Goal: Transaction & Acquisition: Purchase product/service

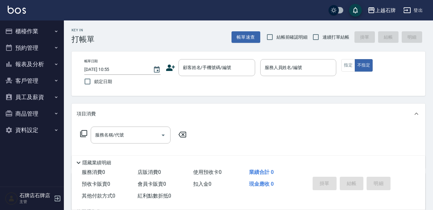
drag, startPoint x: 248, startPoint y: 72, endPoint x: 143, endPoint y: 73, distance: 104.8
click at [143, 74] on div "帳單日期 2025/08/10 10:55 鎖定日期 顧客姓名/手機號碼/編號 顧客姓名/手機號碼/編號 服務人員姓名/編號 服務人員姓名/編號 指定 不指定" at bounding box center [248, 73] width 339 height 29
click at [201, 72] on input "顧客姓名/手機號碼/編號" at bounding box center [211, 67] width 61 height 11
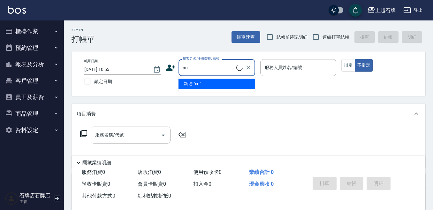
type input "x"
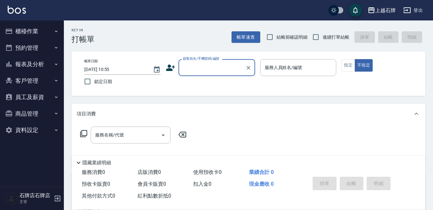
click at [201, 74] on div "顧客姓名/手機號碼/編號" at bounding box center [217, 67] width 77 height 17
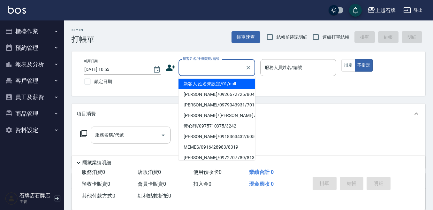
click at [208, 65] on input "顧客姓名/手機號碼/編號" at bounding box center [211, 67] width 61 height 11
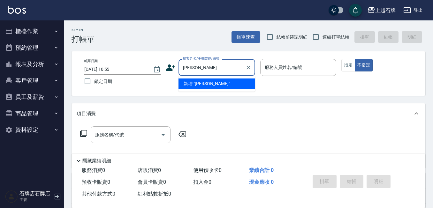
type input "林"
click at [230, 79] on li "朱世萱/0923125207/60484" at bounding box center [217, 84] width 77 height 11
type input "朱世萱/0923125207/60484"
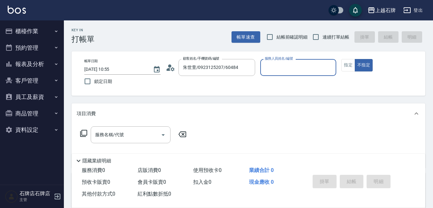
click at [228, 83] on div "帳單日期 2025/08/10 10:55 鎖定日期 顧客姓名/手機號碼/編號 朱世萱/0923125207/60484 顧客姓名/手機號碼/編號 服務人員姓…" at bounding box center [248, 73] width 339 height 29
type input "ViVi-6"
click at [82, 134] on icon at bounding box center [84, 134] width 8 height 8
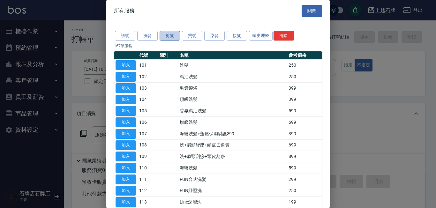
click at [174, 36] on button "剪髮" at bounding box center [170, 36] width 20 height 10
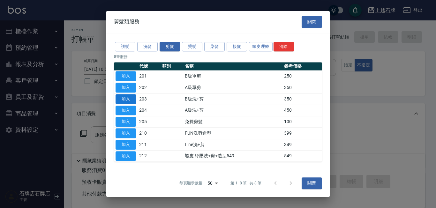
click at [134, 97] on button "加入" at bounding box center [126, 99] width 20 height 10
type input "B級洗+剪(203)"
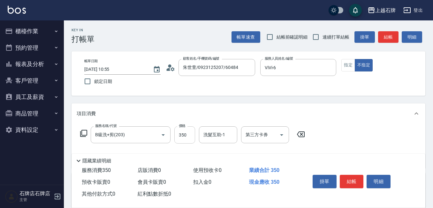
click at [182, 132] on input "350" at bounding box center [184, 134] width 21 height 17
type input "500"
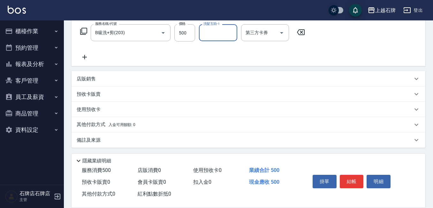
scroll to position [103, 0]
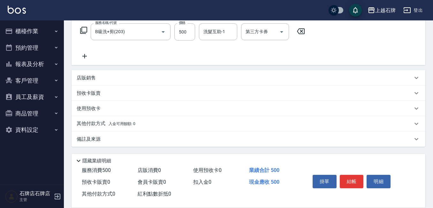
click at [121, 128] on div "其他付款方式 入金可用餘額: 0" at bounding box center [249, 123] width 354 height 15
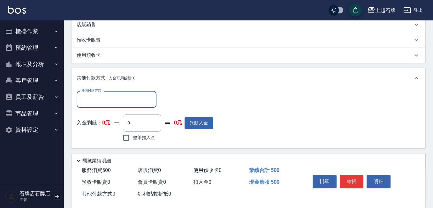
scroll to position [167, 0]
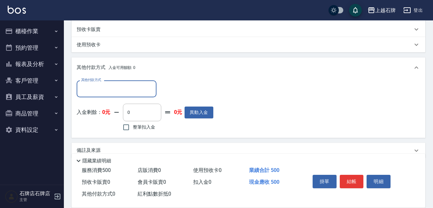
click at [108, 91] on input "其他付款方式" at bounding box center [117, 88] width 74 height 11
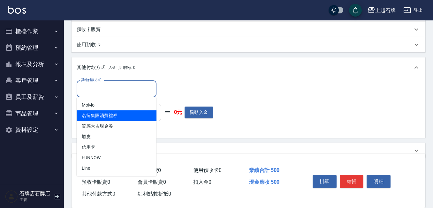
click at [103, 115] on span "名留集團消費禮券" at bounding box center [117, 116] width 80 height 11
type input "名留集團消費禮券"
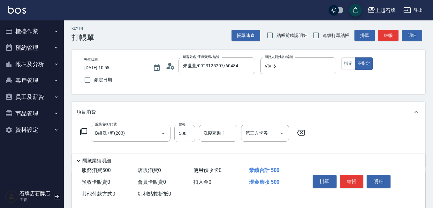
scroll to position [0, 0]
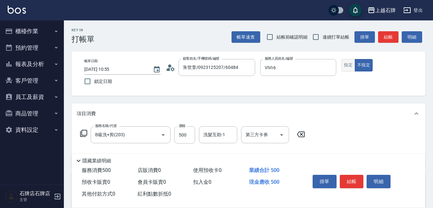
click at [350, 63] on button "指定" at bounding box center [348, 65] width 14 height 12
click at [391, 37] on button "結帳" at bounding box center [388, 37] width 20 height 12
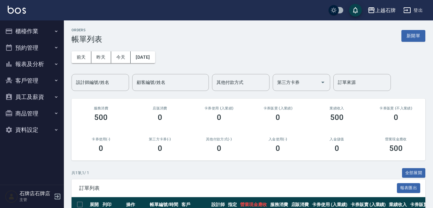
drag, startPoint x: 415, startPoint y: 78, endPoint x: 415, endPoint y: 112, distance: 34.5
click at [415, 112] on div "ORDERS 帳單列表 新開單 前天 昨天 今天 2025/08/10 設計師編號/姓名 設計師編號/姓名 顧客編號/姓名 顧客編號/姓名 其他付款方式 其他…" at bounding box center [248, 136] width 369 height 232
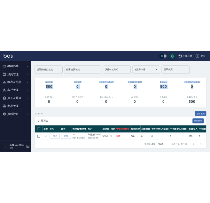
scroll to position [50, 0]
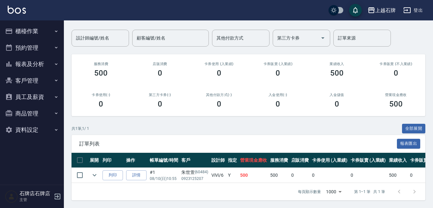
drag, startPoint x: 415, startPoint y: 74, endPoint x: 248, endPoint y: 218, distance: 220.6
drag, startPoint x: 109, startPoint y: 144, endPoint x: 159, endPoint y: 137, distance: 50.6
click at [153, 137] on div "訂單列表 報表匯出" at bounding box center [249, 144] width 354 height 18
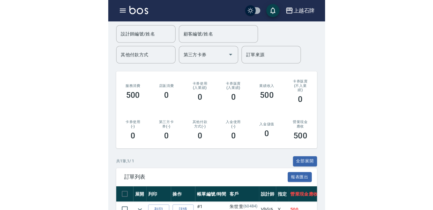
scroll to position [48, 0]
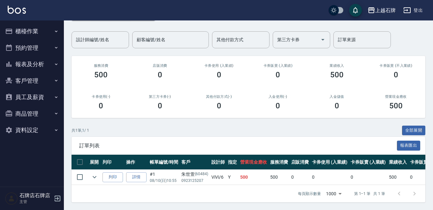
click at [235, 170] on td "Y" at bounding box center [232, 177] width 12 height 15
click at [258, 137] on div "訂單列表 報表匯出" at bounding box center [249, 146] width 354 height 18
click at [130, 127] on div "共 1 筆, 1 / 1 全部展開" at bounding box center [249, 131] width 354 height 10
click at [89, 34] on input "設計師編號/姓名" at bounding box center [100, 39] width 52 height 11
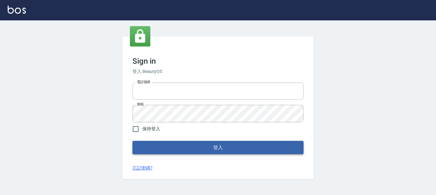
type input "0228278166"
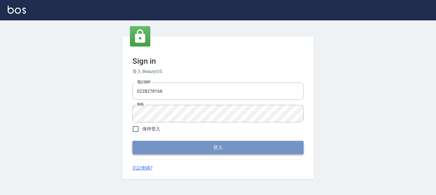
click at [287, 153] on button "登入" at bounding box center [218, 147] width 171 height 13
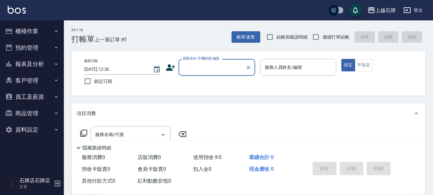
click at [204, 66] on input "顧客姓名/手機號碼/編號" at bounding box center [211, 67] width 61 height 11
click at [210, 89] on li "[PERSON_NAME]/0933796657/0933796657" at bounding box center [217, 84] width 77 height 11
type input "[PERSON_NAME]/0933796657/0933796657"
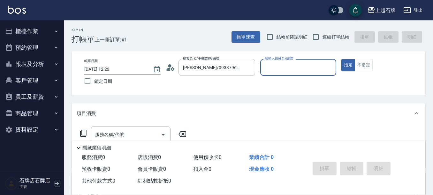
type input "[PERSON_NAME]-4"
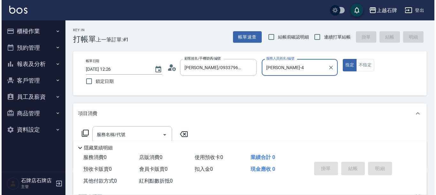
scroll to position [64, 0]
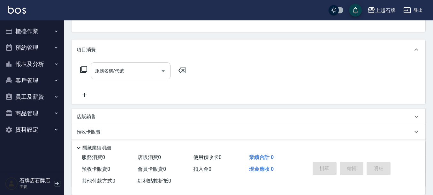
click at [143, 68] on input "服務名稱/代號" at bounding box center [126, 70] width 65 height 11
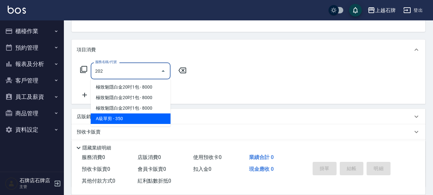
click at [163, 120] on span "A級單剪 - 350" at bounding box center [131, 119] width 80 height 11
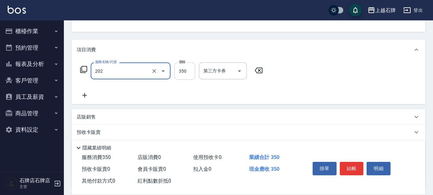
type input "A級單剪(202)"
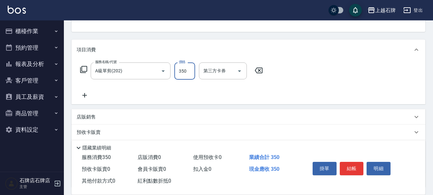
click at [187, 75] on input "350" at bounding box center [184, 71] width 21 height 17
type input "450"
click at [83, 95] on icon at bounding box center [85, 96] width 16 height 8
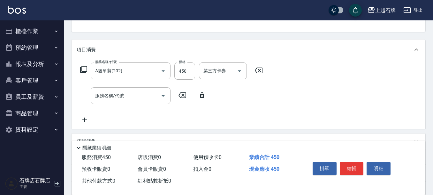
click at [84, 70] on icon at bounding box center [84, 70] width 8 height 8
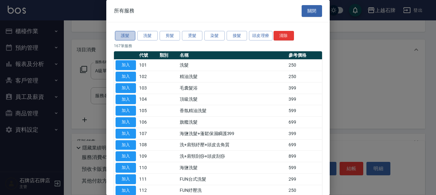
click at [125, 37] on button "護髮" at bounding box center [125, 36] width 20 height 10
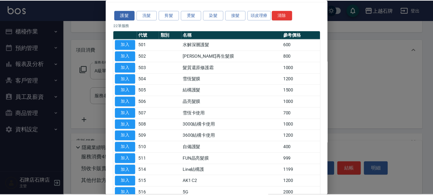
scroll to position [32, 0]
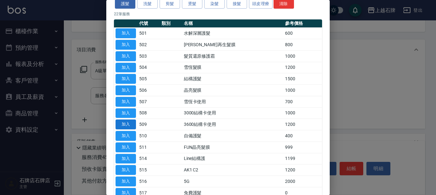
click at [126, 125] on button "加入" at bounding box center [126, 125] width 20 height 10
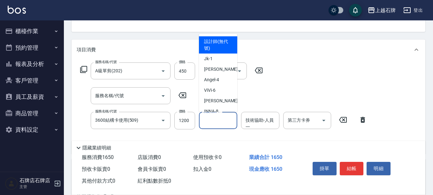
click at [227, 122] on input "洗髮互助-1" at bounding box center [218, 120] width 33 height 11
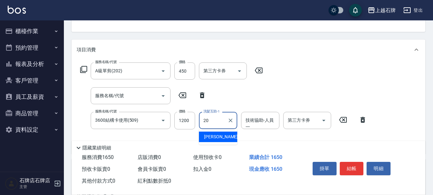
click at [229, 137] on div "彥伶 -20" at bounding box center [218, 137] width 38 height 11
type input "彥伶-20"
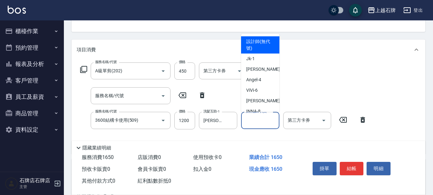
click at [260, 123] on input "技術協助-人員一" at bounding box center [260, 120] width 33 height 11
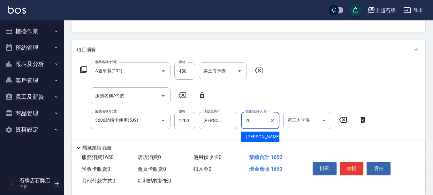
click at [260, 139] on span "彥伶 -20" at bounding box center [266, 137] width 40 height 7
click at [325, 121] on icon "Open" at bounding box center [324, 121] width 8 height 8
type input "彥伶-20"
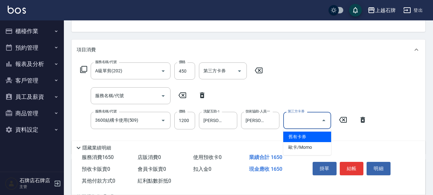
click at [301, 137] on span "舊有卡券" at bounding box center [307, 137] width 48 height 11
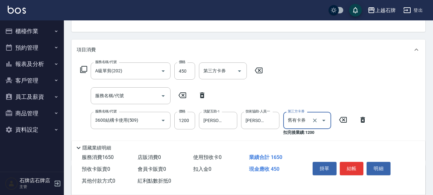
type input "舊有卡券"
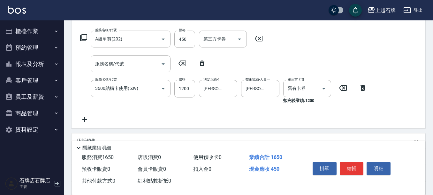
click at [85, 119] on icon at bounding box center [84, 120] width 4 height 4
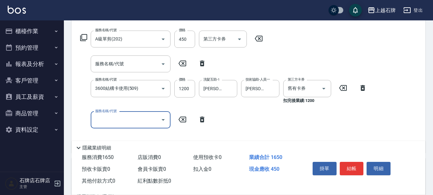
click at [141, 119] on input "服務名稱/代號" at bounding box center [126, 120] width 65 height 11
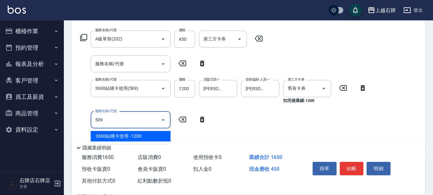
click at [148, 138] on span "3600結構卡使用 - 1200" at bounding box center [131, 136] width 80 height 11
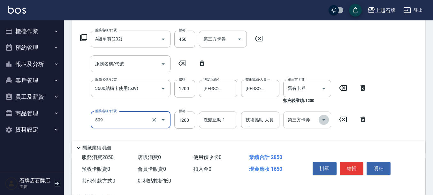
click at [325, 120] on icon "Open" at bounding box center [323, 120] width 3 height 2
type input "3600結構卡使用(509)"
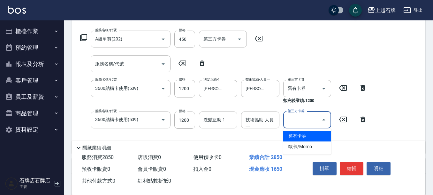
click at [306, 135] on span "舊有卡券" at bounding box center [307, 136] width 48 height 11
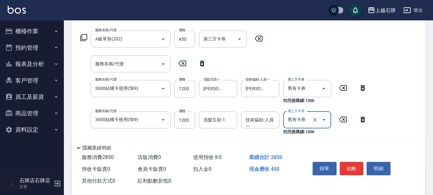
type input "舊有卡券"
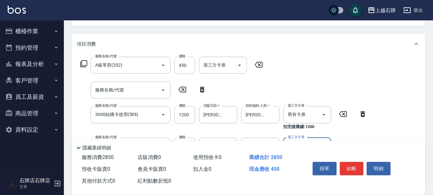
scroll to position [32, 0]
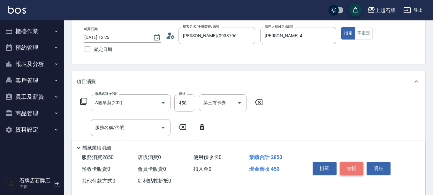
click at [352, 165] on button "結帳" at bounding box center [352, 168] width 24 height 13
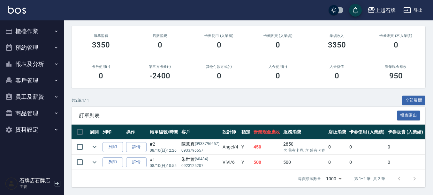
scroll to position [78, 0]
click at [111, 142] on button "列印" at bounding box center [113, 147] width 20 height 10
click at [27, 32] on button "櫃檯作業" at bounding box center [32, 31] width 59 height 17
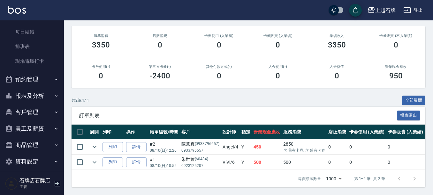
scroll to position [82, 0]
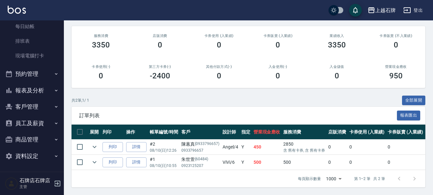
click at [23, 108] on button "客戶管理" at bounding box center [32, 107] width 59 height 17
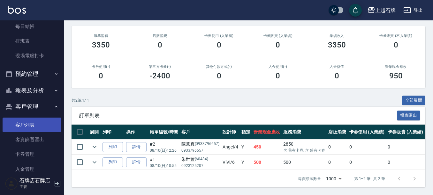
click at [42, 125] on link "客戶列表" at bounding box center [32, 125] width 59 height 15
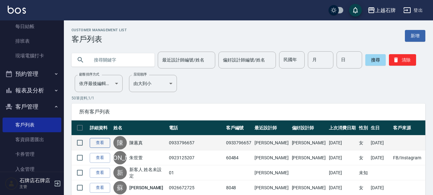
click at [100, 141] on link "查看" at bounding box center [100, 143] width 20 height 10
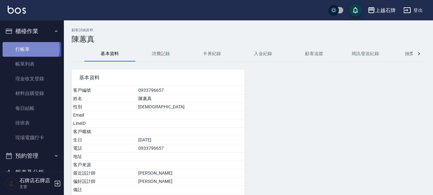
click at [29, 48] on link "打帳單" at bounding box center [32, 49] width 59 height 15
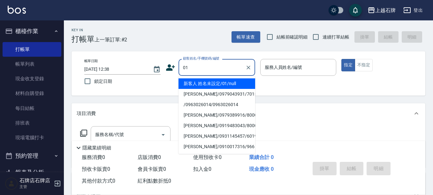
click at [250, 83] on li "新客人 姓名未設定/01/null" at bounding box center [217, 84] width 77 height 11
type input "01"
type input "1"
type input "新客人 姓名未設定/01/null"
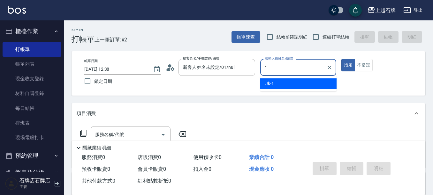
click at [267, 80] on div "Jk -1" at bounding box center [298, 84] width 76 height 11
type input "Jk-1"
click at [101, 134] on div "服務名稱/代號 服務名稱/代號" at bounding box center [131, 134] width 80 height 17
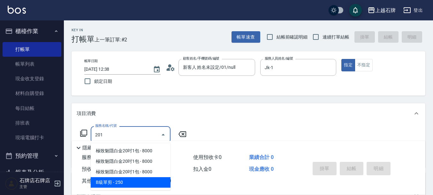
click at [159, 185] on span "B級單剪 - 250" at bounding box center [131, 183] width 80 height 11
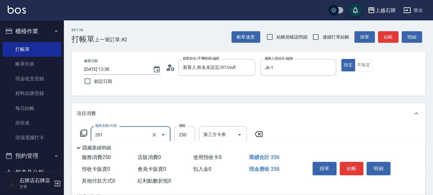
type input "B級單剪(201)"
drag, startPoint x: 189, startPoint y: 142, endPoint x: 190, endPoint y: 137, distance: 4.9
click at [188, 141] on div "隱藏業績明細" at bounding box center [249, 146] width 354 height 11
click at [190, 137] on input "250" at bounding box center [184, 134] width 21 height 17
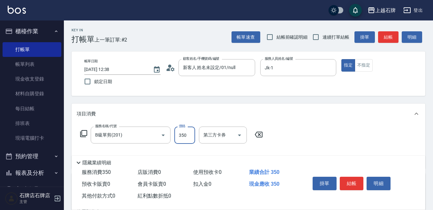
type input "350"
click at [352, 177] on button "結帳" at bounding box center [352, 183] width 24 height 13
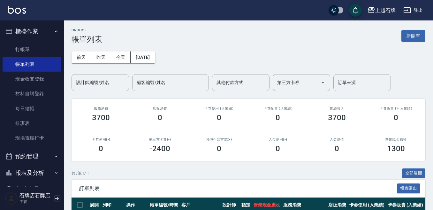
scroll to position [79, 0]
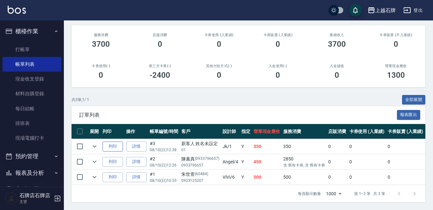
click at [117, 143] on button "列印" at bounding box center [113, 147] width 20 height 10
click at [17, 54] on link "打帳單" at bounding box center [32, 49] width 59 height 15
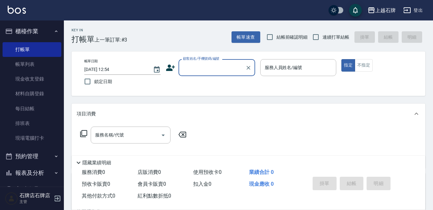
drag, startPoint x: 198, startPoint y: 66, endPoint x: 239, endPoint y: 76, distance: 41.4
click at [200, 66] on input "顧客姓名/手機號碼/編號" at bounding box center [211, 67] width 61 height 11
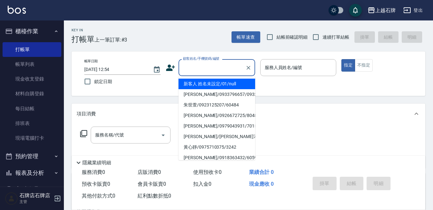
click at [239, 81] on li "新客人 姓名未設定/01/null" at bounding box center [217, 84] width 77 height 11
type input "1"
type input "新客人 姓名未設定/01/null"
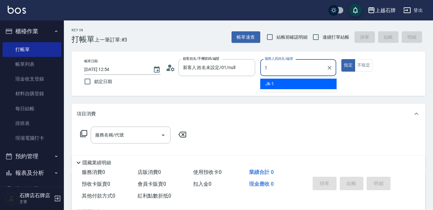
click at [266, 81] on span "Jk -1" at bounding box center [269, 83] width 9 height 7
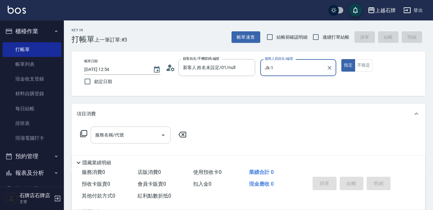
type input "Jk-1"
click at [127, 130] on input "服務名稱/代號" at bounding box center [126, 134] width 65 height 11
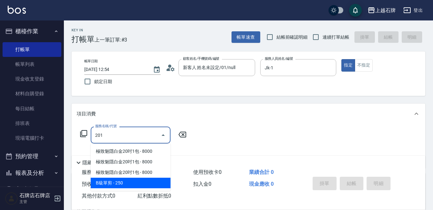
click at [129, 178] on span "B級單剪 - 250" at bounding box center [131, 183] width 80 height 11
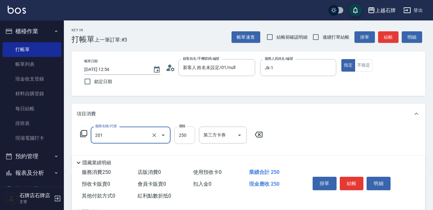
type input "B級單剪(201)"
click at [181, 134] on input "250" at bounding box center [184, 134] width 21 height 17
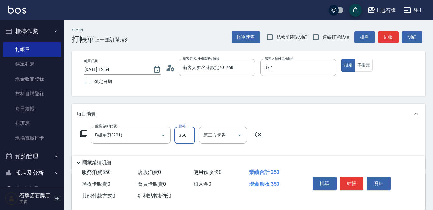
type input "350"
click at [350, 174] on div "掛單 結帳 明細" at bounding box center [351, 184] width 83 height 20
click at [349, 177] on button "結帳" at bounding box center [352, 183] width 24 height 13
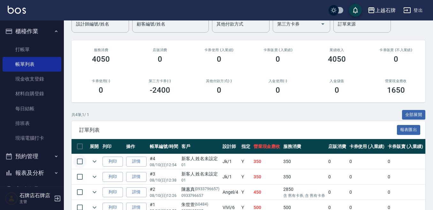
scroll to position [94, 0]
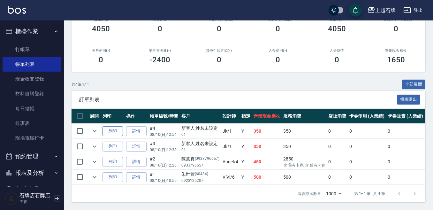
click at [106, 130] on button "列印" at bounding box center [113, 131] width 20 height 10
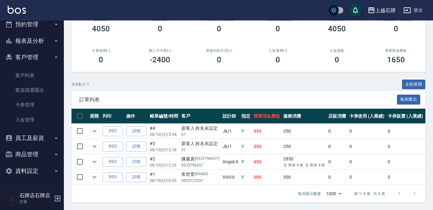
click at [46, 42] on button "報表及分析" at bounding box center [32, 41] width 59 height 17
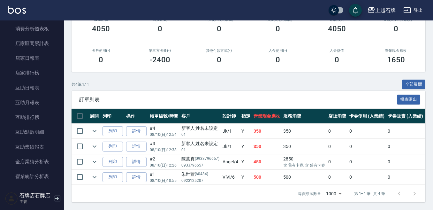
scroll to position [228, 0]
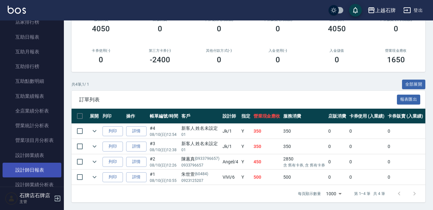
click at [25, 166] on link "設計師日報表" at bounding box center [32, 170] width 59 height 15
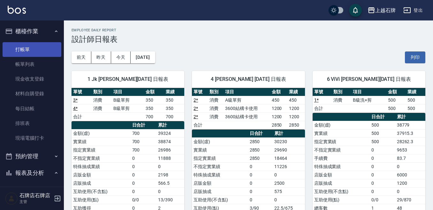
click at [34, 43] on link "打帳單" at bounding box center [32, 49] width 59 height 15
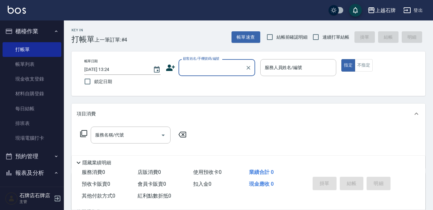
click at [198, 35] on div "Key In 打帳單 上一筆訂單:#4 帳單速查 結帳前確認明細 連續打單結帳 掛單 結帳 明細" at bounding box center [245, 31] width 362 height 23
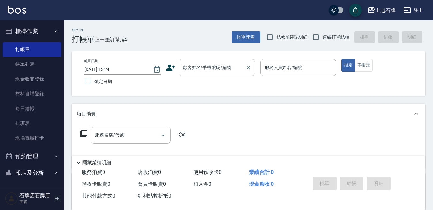
click at [218, 72] on input "顧客姓名/手機號碼/編號" at bounding box center [211, 67] width 61 height 11
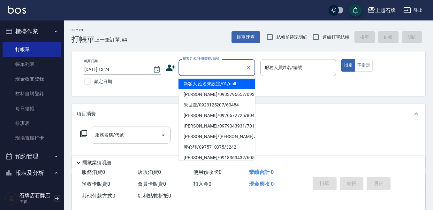
click at [233, 81] on li "新客人 姓名未設定/01/null" at bounding box center [217, 84] width 77 height 11
type input "新客人 姓名未設定/01/null"
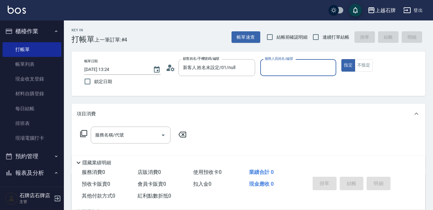
click at [304, 65] on input "服務人員姓名/編號" at bounding box center [298, 67] width 71 height 11
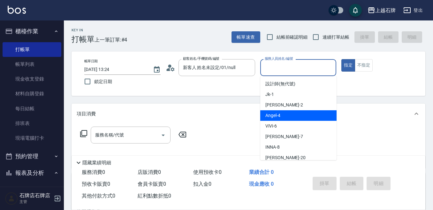
click at [288, 116] on div "[PERSON_NAME] -4" at bounding box center [298, 115] width 76 height 11
type input "[PERSON_NAME]-4"
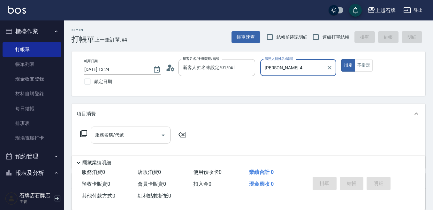
click at [153, 136] on input "服務名稱/代號" at bounding box center [126, 134] width 65 height 11
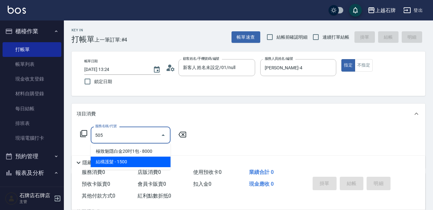
click at [153, 160] on span "結構護髮 - 1500" at bounding box center [131, 162] width 80 height 11
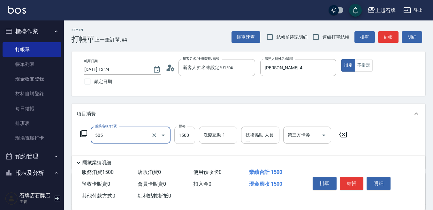
type input "結構護髮(505)"
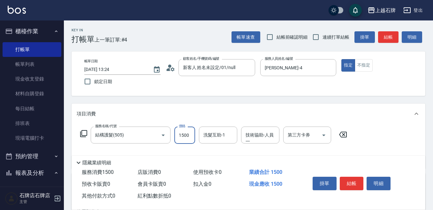
click at [188, 133] on input "1500" at bounding box center [184, 134] width 21 height 17
type input "1600"
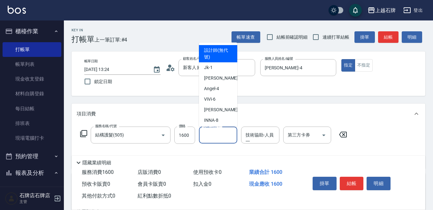
click at [216, 133] on input "洗髮互助-1" at bounding box center [218, 134] width 33 height 11
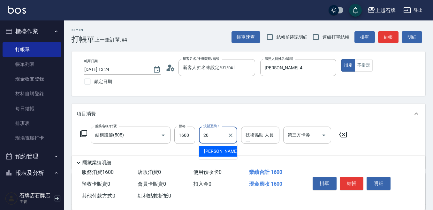
click at [216, 149] on span "彥伶 -20" at bounding box center [224, 151] width 40 height 7
type input "彥伶-20"
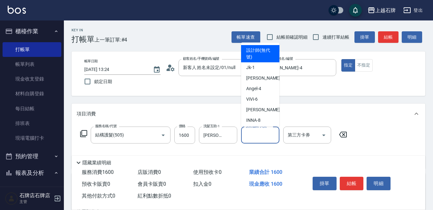
click at [250, 134] on input "技術協助-人員一" at bounding box center [260, 134] width 33 height 11
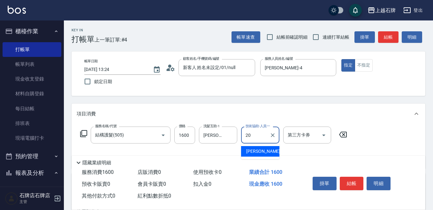
click at [272, 151] on div "彥伶 -20" at bounding box center [260, 151] width 38 height 11
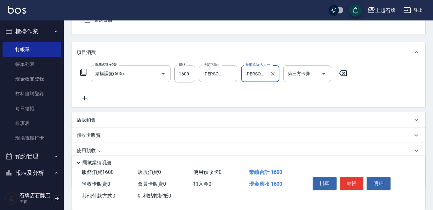
scroll to position [64, 0]
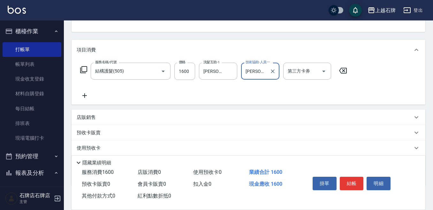
type input "彥伶-20"
click at [87, 118] on p "店販銷售" at bounding box center [86, 117] width 19 height 7
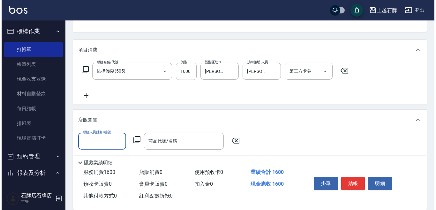
scroll to position [0, 0]
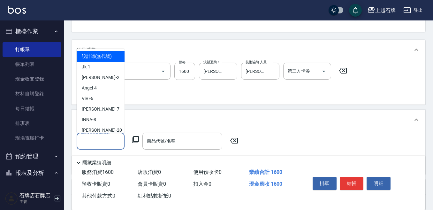
click at [95, 144] on input "服務人員姓名/編號" at bounding box center [101, 140] width 42 height 11
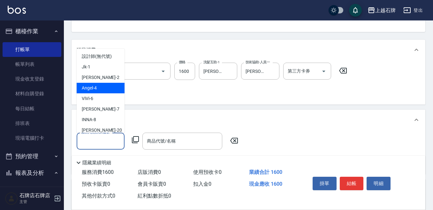
click at [113, 86] on div "[PERSON_NAME] -4" at bounding box center [101, 88] width 48 height 11
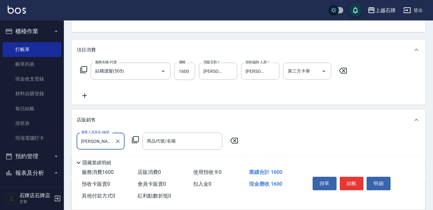
type input "[PERSON_NAME]-4"
click at [136, 138] on icon at bounding box center [136, 140] width 8 height 8
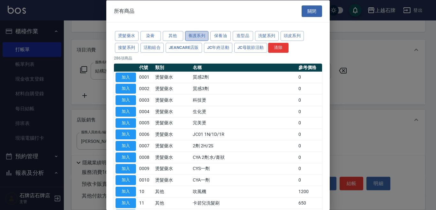
click at [203, 34] on button "養護系列" at bounding box center [197, 36] width 24 height 10
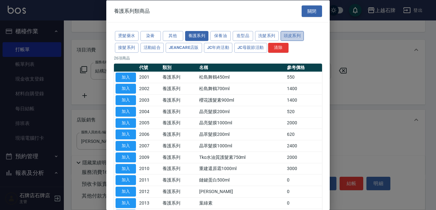
click at [291, 34] on button "頭皮系列" at bounding box center [293, 36] width 24 height 10
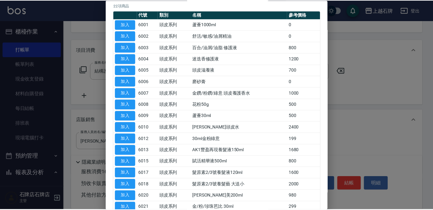
scroll to position [64, 0]
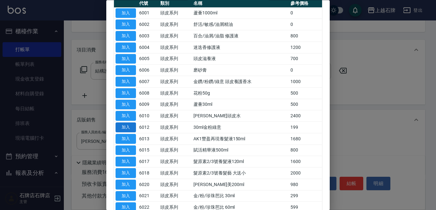
click at [126, 127] on button "加入" at bounding box center [126, 128] width 20 height 10
type input "30ml金粉綠意"
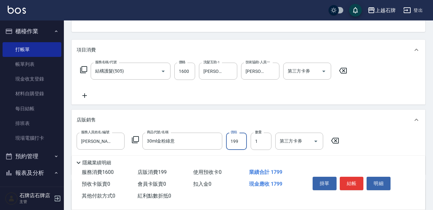
click at [236, 146] on input "199" at bounding box center [236, 141] width 21 height 17
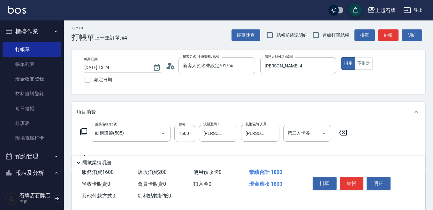
scroll to position [0, 0]
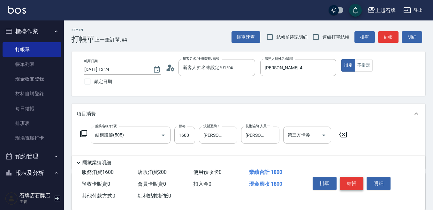
type input "200"
click at [357, 182] on button "結帳" at bounding box center [352, 183] width 24 height 13
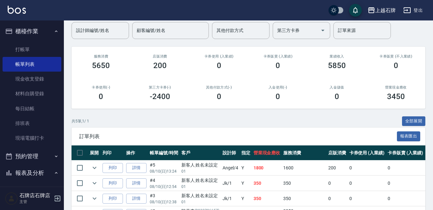
scroll to position [64, 0]
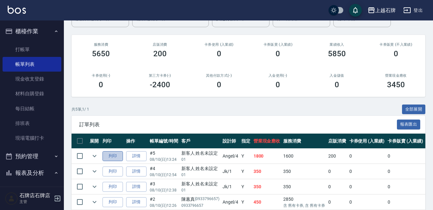
click at [115, 156] on button "列印" at bounding box center [113, 156] width 20 height 10
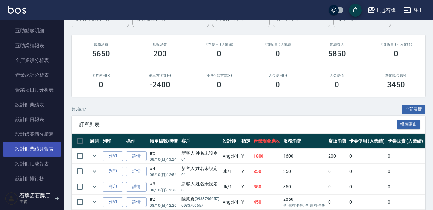
scroll to position [287, 0]
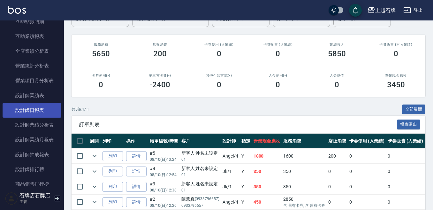
click at [37, 109] on link "設計師日報表" at bounding box center [32, 110] width 59 height 15
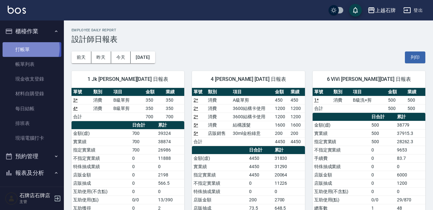
click at [24, 48] on link "打帳單" at bounding box center [32, 49] width 59 height 15
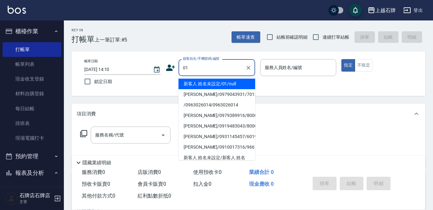
click at [209, 83] on li "新客人 姓名未設定/01/null" at bounding box center [217, 84] width 77 height 11
type input "新客人 姓名未設定/01/null"
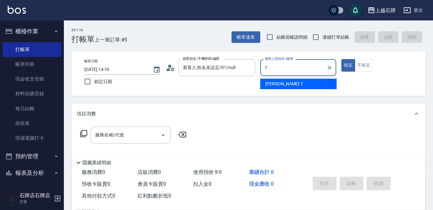
click at [286, 80] on div "Lisa -7" at bounding box center [298, 84] width 76 height 11
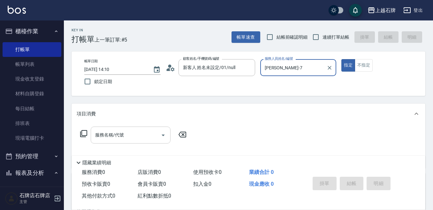
type input "Lisa-7"
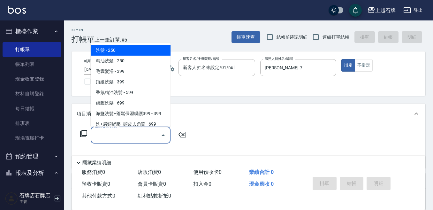
click at [155, 137] on input "服務名稱/代號" at bounding box center [126, 134] width 65 height 11
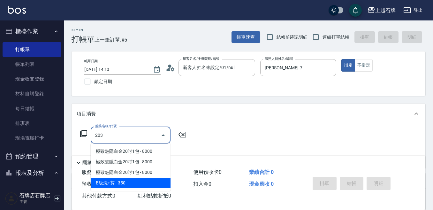
click at [161, 189] on ul "極致魅隱白金20吋1包 - 8000 極致魅隱白金20吋1包 - 8000 極致魅隱白金20吋1包 - 8000 B級洗+剪 - 350" at bounding box center [131, 166] width 80 height 47
click at [162, 183] on span "B級洗+剪 - 350" at bounding box center [131, 183] width 80 height 11
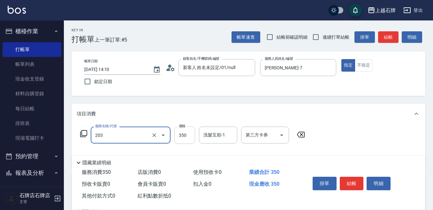
type input "B級洗+剪(203)"
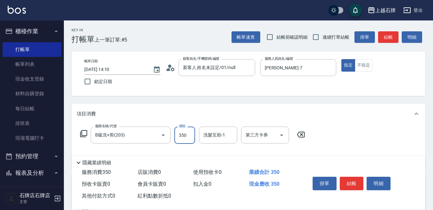
click at [179, 135] on input "350" at bounding box center [184, 134] width 21 height 17
type input "400"
click at [354, 180] on button "結帳" at bounding box center [352, 183] width 24 height 13
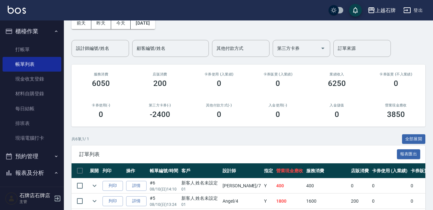
scroll to position [64, 0]
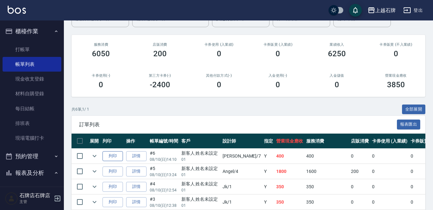
click at [114, 155] on button "列印" at bounding box center [113, 156] width 20 height 10
click at [31, 49] on link "打帳單" at bounding box center [32, 49] width 59 height 15
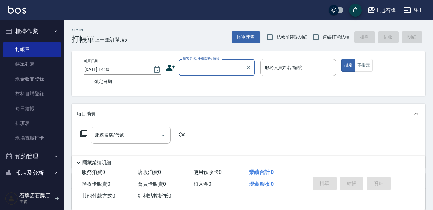
click at [220, 68] on input "顧客姓名/手機號碼/編號" at bounding box center [211, 67] width 61 height 11
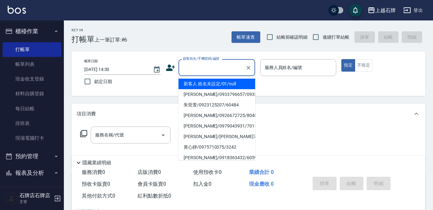
click at [210, 82] on li "新客人 姓名未設定/01/null" at bounding box center [217, 84] width 77 height 11
type input "新客人 姓名未設定/01/null"
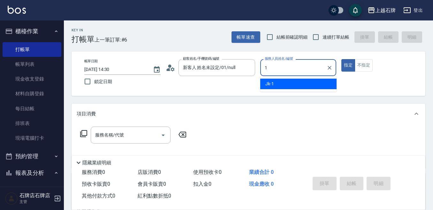
click at [316, 84] on div "Jk -1" at bounding box center [298, 84] width 76 height 11
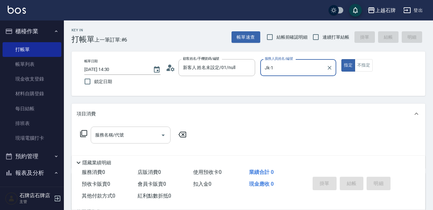
type input "Jk-1"
click at [107, 135] on div "服務名稱/代號 服務名稱/代號" at bounding box center [131, 134] width 80 height 17
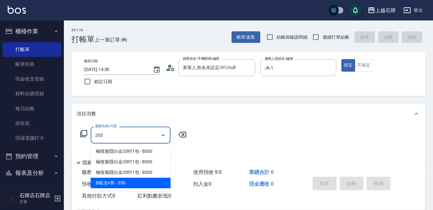
click at [141, 180] on span "B級洗+剪 - 350" at bounding box center [131, 183] width 80 height 11
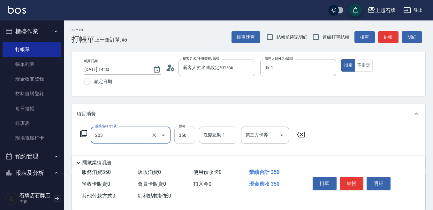
type input "B級洗+剪(203)"
click at [191, 141] on input "350" at bounding box center [184, 134] width 21 height 17
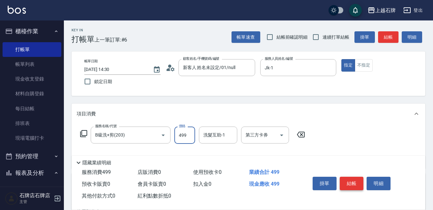
type input "499"
click at [354, 181] on button "結帳" at bounding box center [352, 183] width 24 height 13
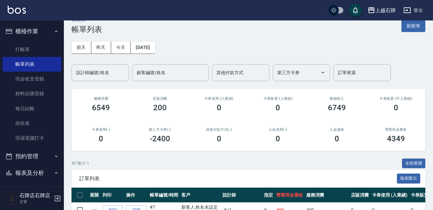
scroll to position [64, 0]
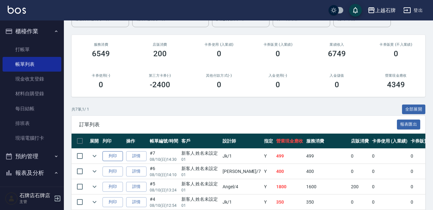
click at [119, 157] on button "列印" at bounding box center [113, 156] width 20 height 10
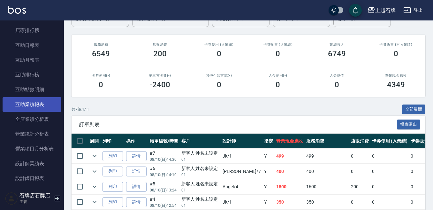
scroll to position [256, 0]
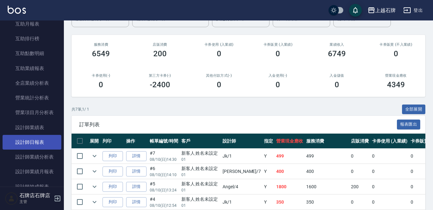
click at [47, 146] on link "設計師日報表" at bounding box center [32, 142] width 59 height 15
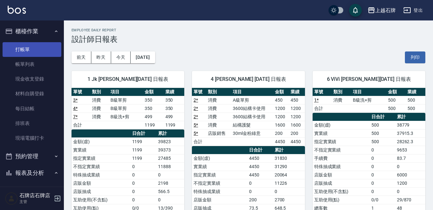
click at [53, 52] on link "打帳單" at bounding box center [32, 49] width 59 height 15
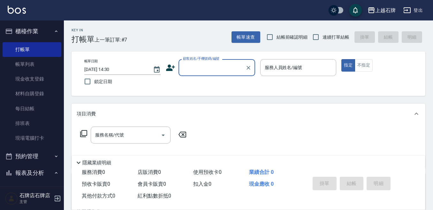
click at [218, 41] on div "Key In 打帳單 上一筆訂單:#7 帳單速查 結帳前確認明細 連續打單結帳 掛單 結帳 明細" at bounding box center [245, 31] width 362 height 23
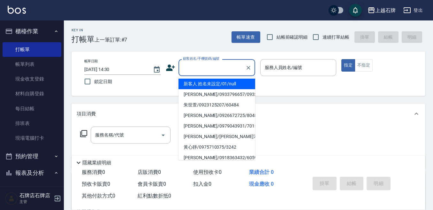
click at [227, 66] on input "顧客姓名/手機號碼/編號" at bounding box center [211, 67] width 61 height 11
type input "t"
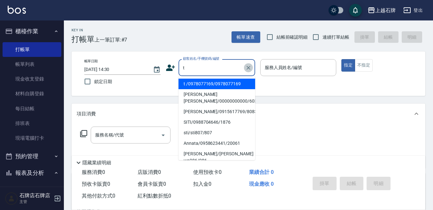
click at [250, 68] on icon "Clear" at bounding box center [248, 68] width 6 height 6
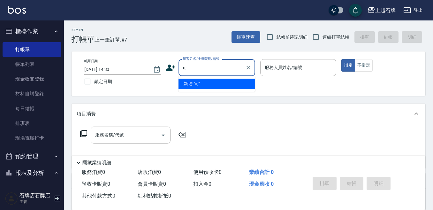
type input "u;6"
click at [249, 67] on icon "Clear" at bounding box center [249, 68] width 4 height 4
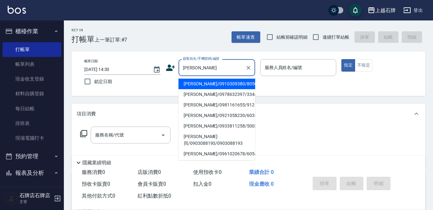
click at [210, 71] on input "楊" at bounding box center [211, 67] width 61 height 11
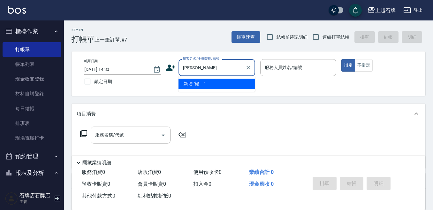
type input "楊秀"
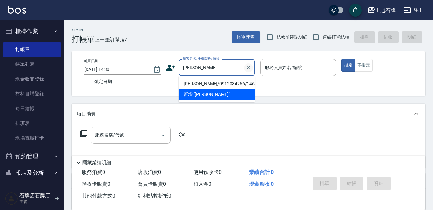
click at [248, 68] on icon "Clear" at bounding box center [248, 68] width 6 height 6
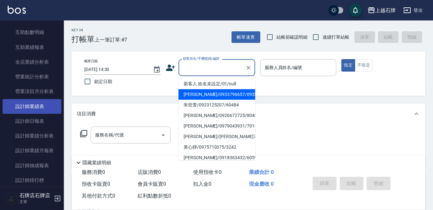
scroll to position [287, 0]
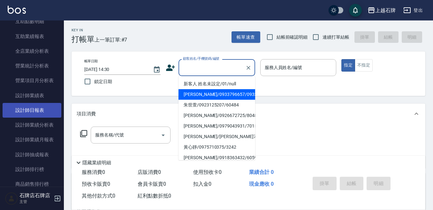
click at [14, 109] on link "設計師日報表" at bounding box center [32, 110] width 59 height 15
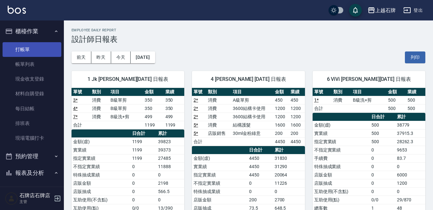
click at [42, 49] on link "打帳單" at bounding box center [32, 49] width 59 height 15
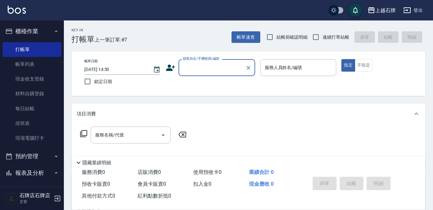
click at [204, 37] on div "Key In 打帳單 上一筆訂單:#7 帳單速查 結帳前確認明細 連續打單結帳 掛單 結帳 明細" at bounding box center [245, 31] width 362 height 23
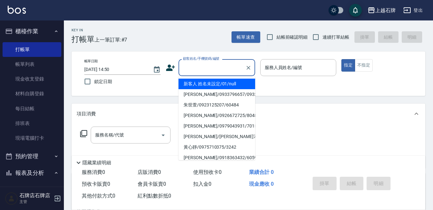
click at [208, 71] on input "顧客姓名/手機號碼/編號" at bounding box center [211, 67] width 61 height 11
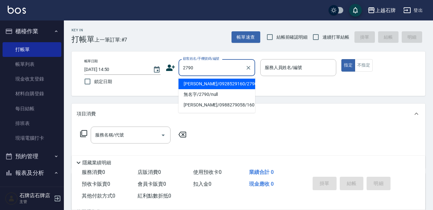
click at [225, 84] on li "[PERSON_NAME]/0928529160/2790" at bounding box center [217, 84] width 77 height 11
type input "[PERSON_NAME]/0928529160/2790"
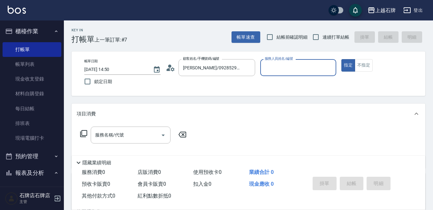
click at [312, 72] on input "服務人員姓名/編號" at bounding box center [298, 67] width 71 height 11
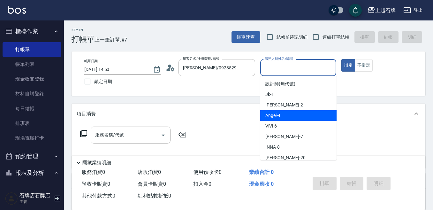
click at [286, 116] on div "[PERSON_NAME] -4" at bounding box center [298, 115] width 76 height 11
type input "[PERSON_NAME]-4"
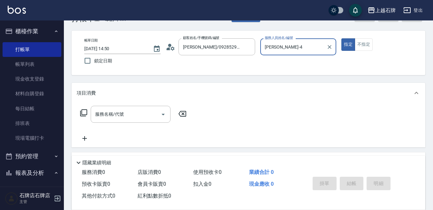
scroll to position [32, 0]
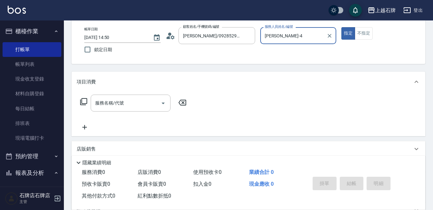
click at [84, 101] on icon at bounding box center [84, 102] width 8 height 8
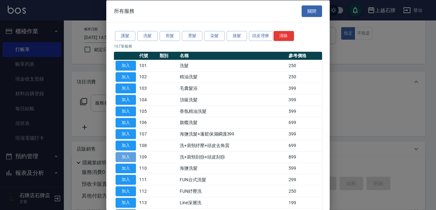
click at [122, 156] on button "加入" at bounding box center [126, 157] width 20 height 10
type input "洗+肩頸刮痧+頭皮刮痧(109)"
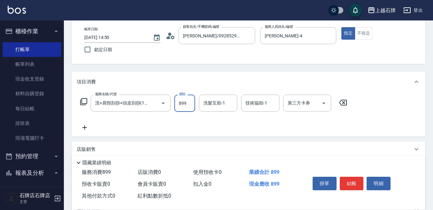
click at [189, 101] on input "899" at bounding box center [184, 103] width 21 height 17
type input "999"
click at [218, 104] on input "洗髮互助-1" at bounding box center [218, 102] width 33 height 11
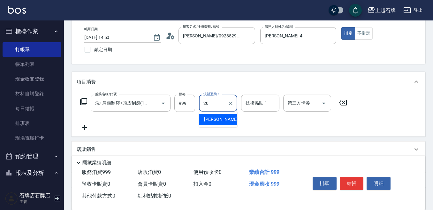
click at [220, 120] on div "彥伶 -20" at bounding box center [218, 119] width 38 height 11
type input "彥伶-20"
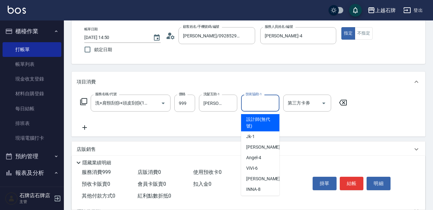
click at [259, 101] on input "技術協助-1" at bounding box center [260, 102] width 33 height 11
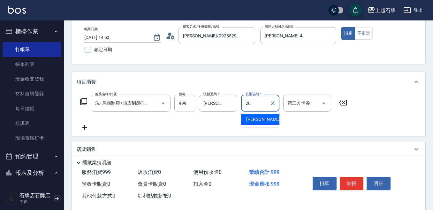
click at [268, 120] on div "彥伶 -20" at bounding box center [260, 119] width 38 height 11
type input "彥伶-20"
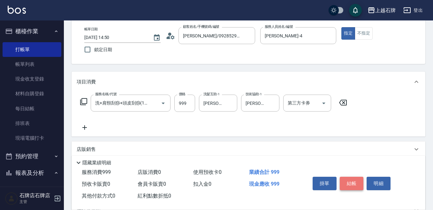
click at [351, 182] on button "結帳" at bounding box center [352, 183] width 24 height 13
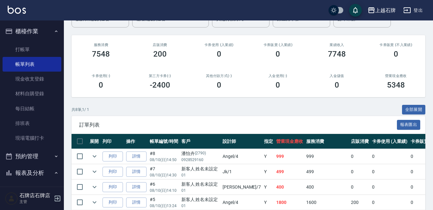
scroll to position [64, 0]
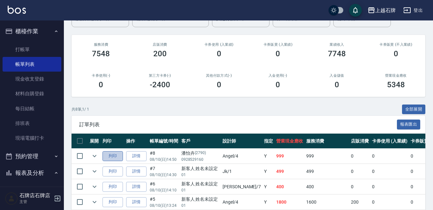
click at [115, 154] on button "列印" at bounding box center [113, 156] width 20 height 10
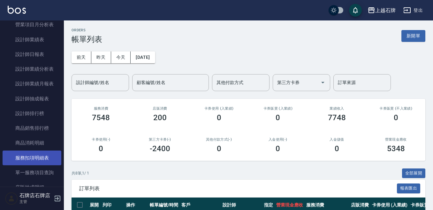
scroll to position [351, 0]
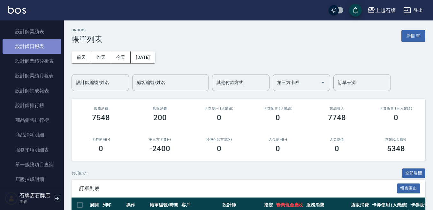
click at [35, 45] on link "設計師日報表" at bounding box center [32, 46] width 59 height 15
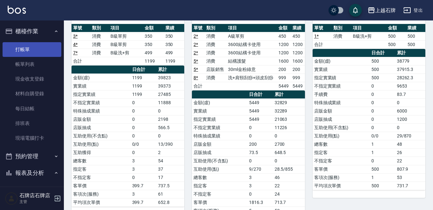
click at [32, 50] on link "打帳單" at bounding box center [32, 49] width 59 height 15
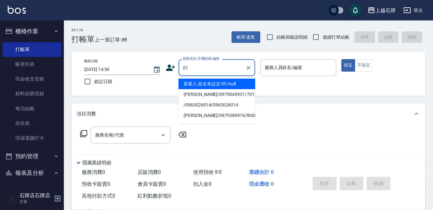
click at [207, 83] on li "新客人 姓名未設定/01/null" at bounding box center [217, 84] width 77 height 11
type input "新客人 姓名未設定/01/null"
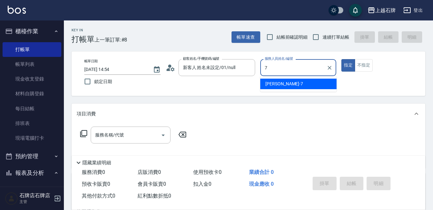
click at [282, 81] on div "Lisa -7" at bounding box center [298, 84] width 76 height 11
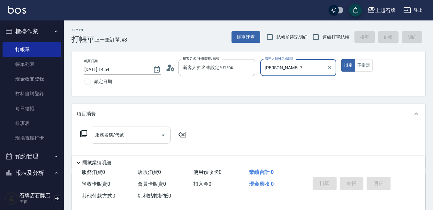
type input "Lisa-7"
click at [136, 139] on input "服務名稱/代號" at bounding box center [126, 134] width 65 height 11
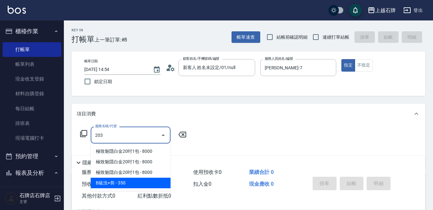
click at [134, 181] on span "B級洗+剪 - 350" at bounding box center [131, 183] width 80 height 11
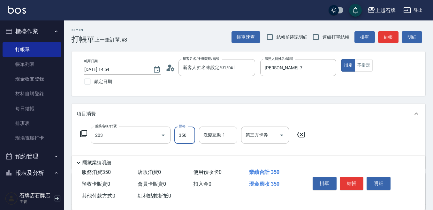
type input "B級洗+剪(203)"
click at [193, 137] on input "350" at bounding box center [184, 134] width 21 height 17
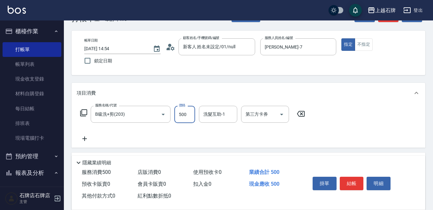
scroll to position [32, 0]
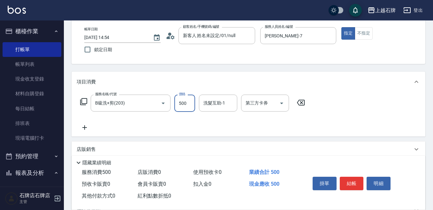
type input "500"
click at [85, 126] on icon at bounding box center [84, 127] width 4 height 4
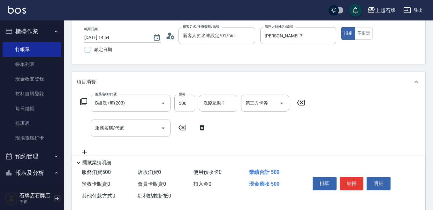
click at [203, 129] on icon at bounding box center [202, 128] width 4 height 6
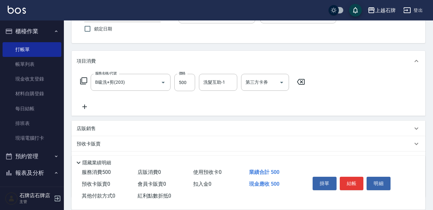
scroll to position [64, 0]
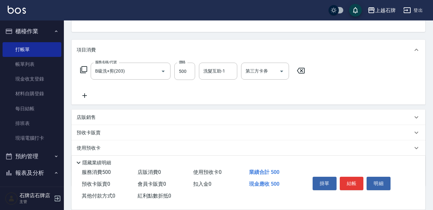
click at [88, 116] on p "店販銷售" at bounding box center [86, 117] width 19 height 7
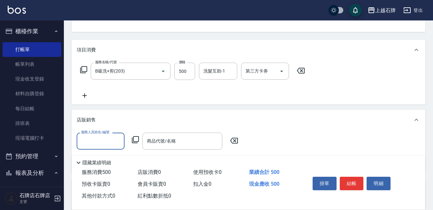
scroll to position [0, 0]
click at [104, 160] on div "Lisa -7" at bounding box center [101, 157] width 48 height 11
type input "Lisa-7"
click at [175, 144] on input "商品代號/名稱" at bounding box center [182, 140] width 74 height 11
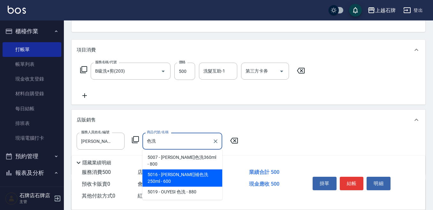
type input "色"
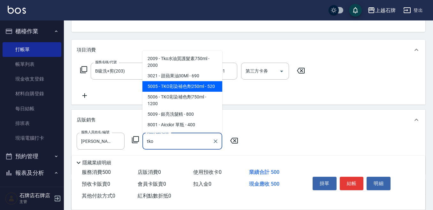
click at [195, 83] on span "5005 - TKO彩染補色劑250ml - 520" at bounding box center [182, 86] width 80 height 11
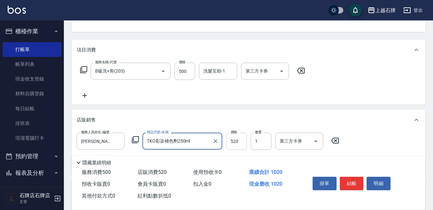
type input "TKO彩染補色劑250ml"
click at [239, 138] on input "520" at bounding box center [236, 141] width 21 height 17
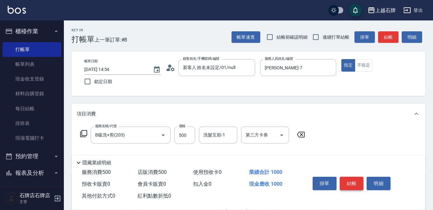
type input "500"
click at [356, 177] on button "結帳" at bounding box center [352, 183] width 24 height 13
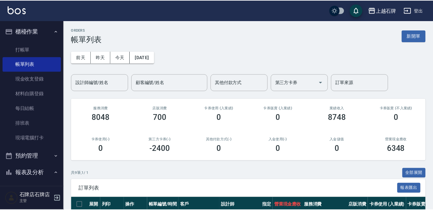
scroll to position [64, 0]
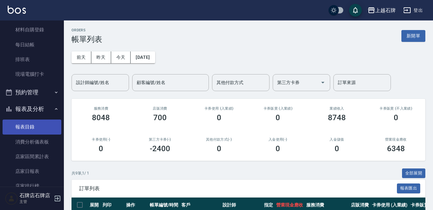
click at [19, 125] on link "報表目錄" at bounding box center [32, 126] width 59 height 15
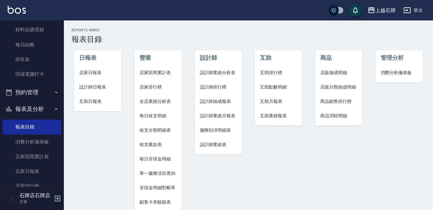
click at [92, 87] on span "設計師日報表" at bounding box center [97, 87] width 37 height 7
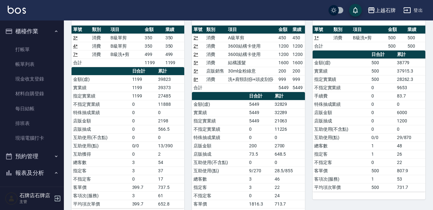
scroll to position [32, 0]
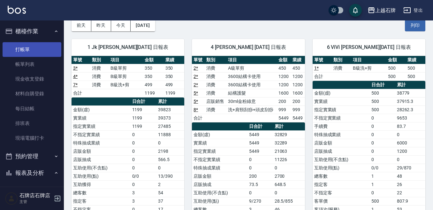
click at [16, 48] on link "打帳單" at bounding box center [32, 49] width 59 height 15
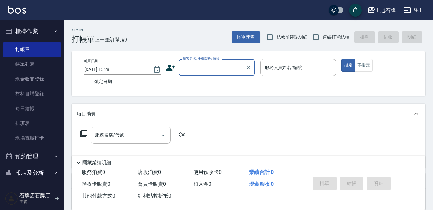
click at [211, 71] on input "顧客姓名/手機號碼/編號" at bounding box center [211, 67] width 61 height 11
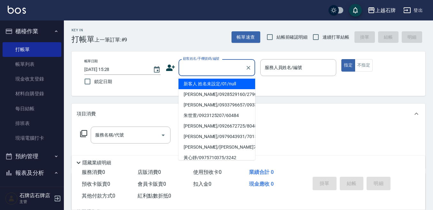
click at [228, 80] on li "新客人 姓名未設定/01/null" at bounding box center [217, 84] width 77 height 11
type input "1"
type input "新客人 姓名未設定/01/null"
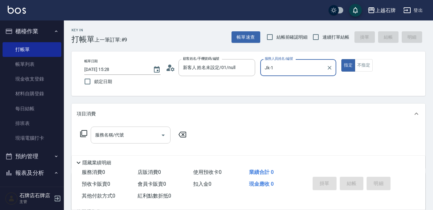
drag, startPoint x: 93, startPoint y: 135, endPoint x: 124, endPoint y: 156, distance: 37.4
click at [93, 135] on div "服務名稱/代號" at bounding box center [131, 134] width 80 height 17
type input "Jk-1"
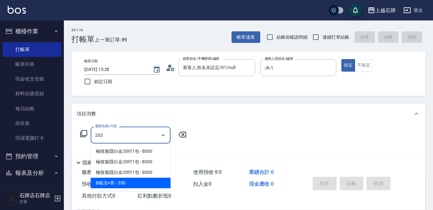
click at [128, 178] on span "B級洗+剪 - 350" at bounding box center [131, 183] width 80 height 11
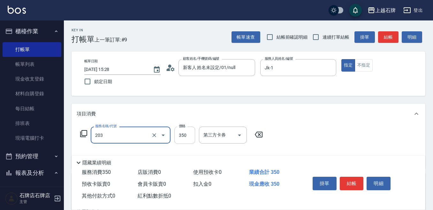
click at [187, 138] on input "350" at bounding box center [184, 134] width 21 height 17
type input "B級洗+剪(203)"
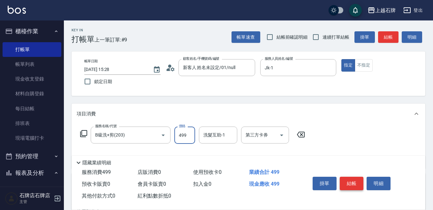
type input "499"
click at [354, 177] on button "結帳" at bounding box center [352, 183] width 24 height 13
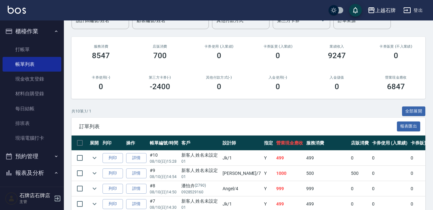
scroll to position [64, 0]
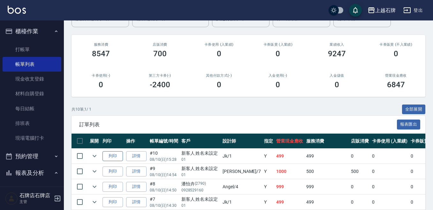
click at [122, 154] on button "列印" at bounding box center [113, 156] width 20 height 10
click at [21, 49] on link "打帳單" at bounding box center [32, 49] width 59 height 15
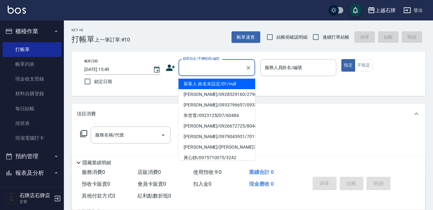
click at [205, 68] on input "顧客姓名/手機號碼/編號" at bounding box center [211, 67] width 61 height 11
click at [220, 82] on li "新客人 姓名未設定/01/null" at bounding box center [217, 84] width 77 height 11
type input "新客人 姓名未設定/01/null"
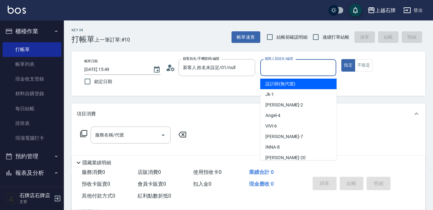
click at [306, 67] on input "服務人員姓名/編號" at bounding box center [298, 67] width 71 height 11
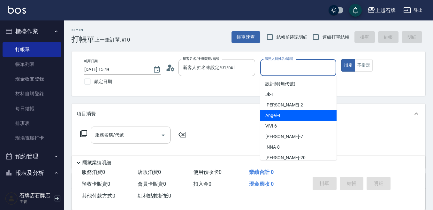
drag, startPoint x: 287, startPoint y: 113, endPoint x: 359, endPoint y: 76, distance: 81.9
click at [287, 113] on div "[PERSON_NAME] -4" at bounding box center [298, 115] width 76 height 11
type input "[PERSON_NAME]-4"
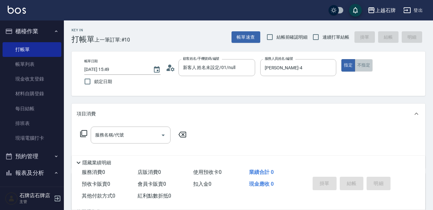
click at [370, 65] on button "不指定" at bounding box center [364, 65] width 18 height 12
click at [134, 133] on input "服務名稱/代號" at bounding box center [126, 134] width 65 height 11
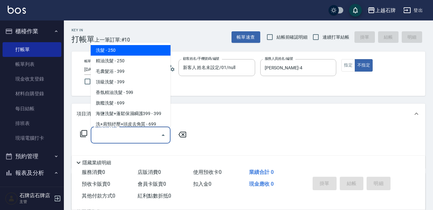
click at [141, 49] on span "洗髮 - 250" at bounding box center [131, 50] width 80 height 11
type input "洗髮(101)"
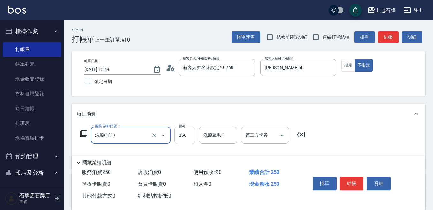
click at [186, 137] on input "250" at bounding box center [184, 134] width 21 height 17
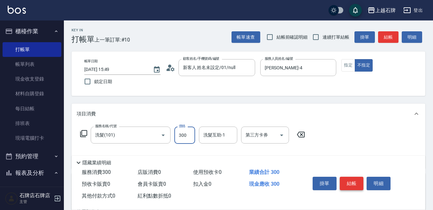
type input "300"
click at [354, 180] on button "結帳" at bounding box center [352, 183] width 24 height 13
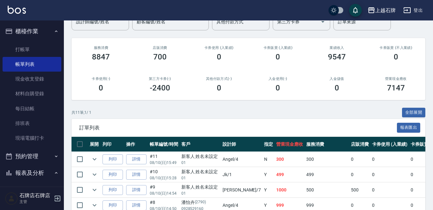
scroll to position [96, 0]
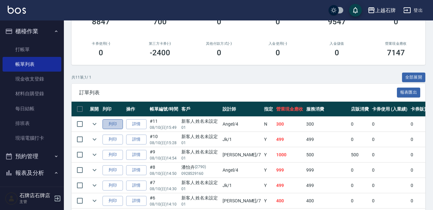
click at [113, 126] on button "列印" at bounding box center [113, 124] width 20 height 10
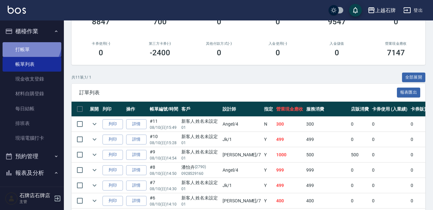
click at [29, 42] on link "打帳單" at bounding box center [32, 49] width 59 height 15
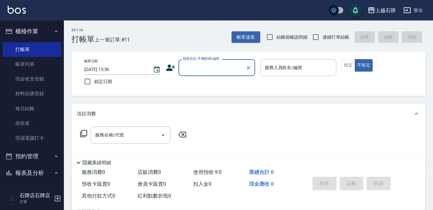
click at [222, 68] on input "顧客姓名/手機號碼/編號" at bounding box center [211, 67] width 61 height 11
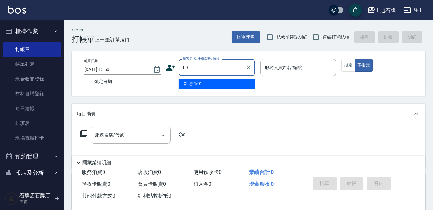
type input "h94"
click at [249, 68] on icon "Clear" at bounding box center [248, 68] width 6 height 6
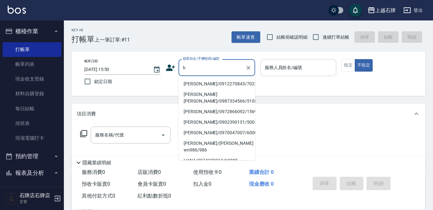
click at [262, 66] on div "服務人員姓名/編號" at bounding box center [298, 67] width 76 height 17
type input "h"
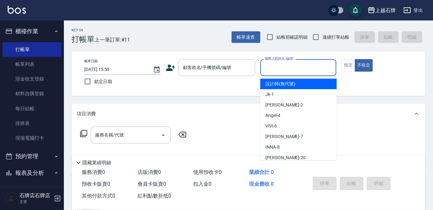
type button "true"
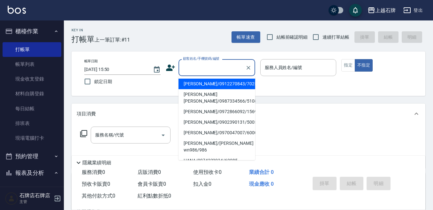
click at [211, 68] on input "顧客姓名/手機號碼/編號" at bounding box center [211, 67] width 61 height 11
type input "h"
click at [247, 65] on icon "Clear" at bounding box center [248, 68] width 6 height 6
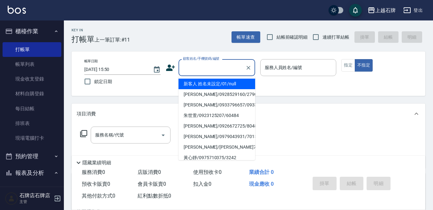
click at [215, 70] on input "顧客姓名/手機號碼/編號" at bounding box center [211, 67] width 61 height 11
type input "01"
click at [249, 64] on button "Clear" at bounding box center [248, 67] width 9 height 9
